Goal: Ask a question

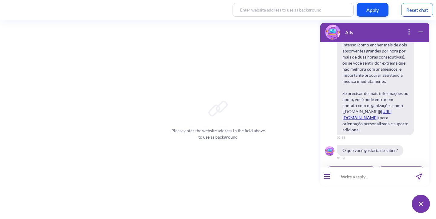
scroll to position [1047, 0]
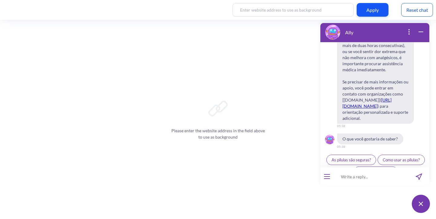
click at [417, 15] on div "Reset chat" at bounding box center [417, 10] width 32 height 14
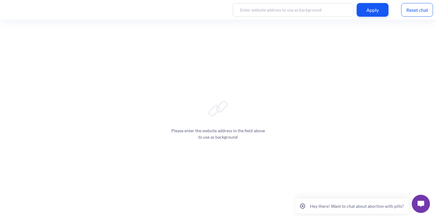
click at [369, 206] on p "Hey there! Want to chat about abortion with pills?" at bounding box center [357, 205] width 94 height 5
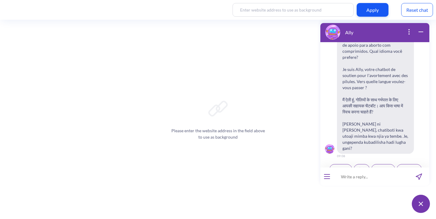
scroll to position [94, 0]
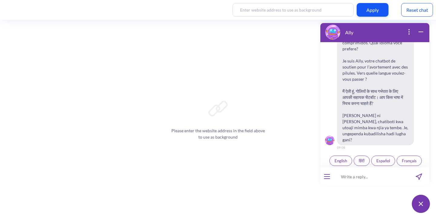
click at [328, 177] on button "open menu" at bounding box center [327, 176] width 6 height 5
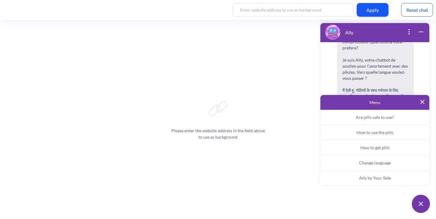
click at [384, 180] on span "Ally by Your Side" at bounding box center [375, 177] width 32 height 5
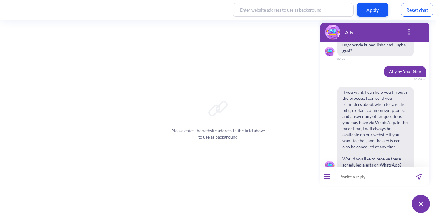
scroll to position [196, 0]
